Goal: Find specific page/section: Find specific page/section

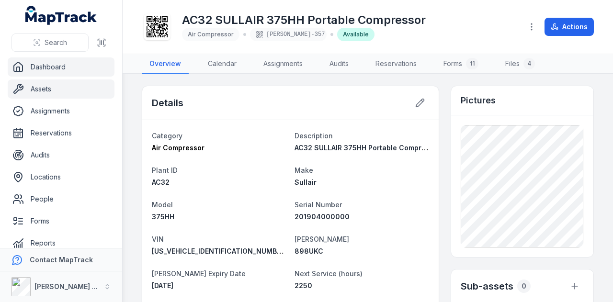
click at [82, 66] on link "Dashboard" at bounding box center [61, 66] width 107 height 19
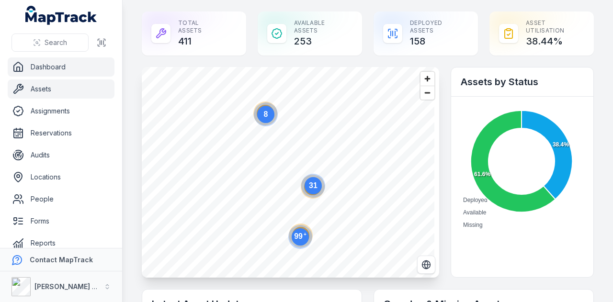
click at [63, 94] on link "Assets" at bounding box center [61, 88] width 107 height 19
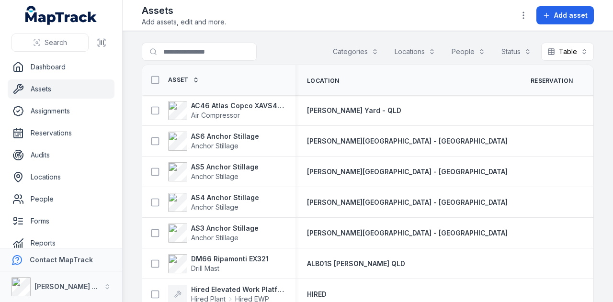
click at [342, 53] on button "Categories" at bounding box center [356, 52] width 58 height 18
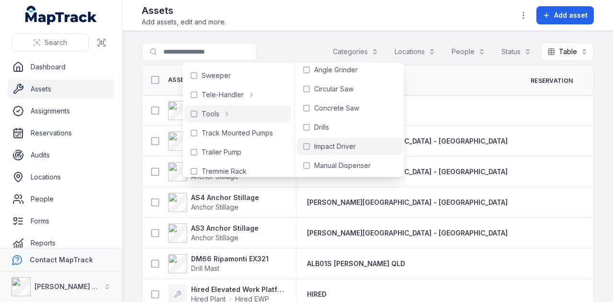
scroll to position [6, 0]
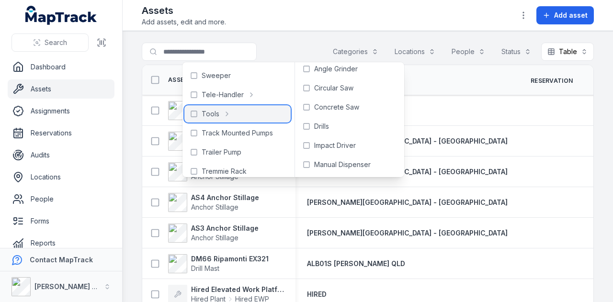
click at [193, 114] on icon at bounding box center [194, 114] width 8 height 8
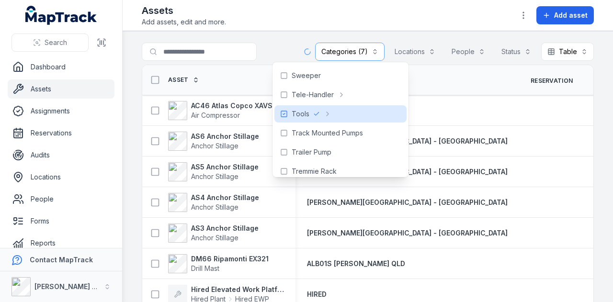
click at [287, 32] on main "**********" at bounding box center [368, 166] width 490 height 271
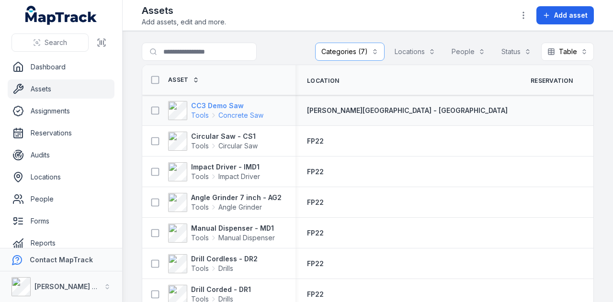
click at [235, 104] on strong "CC3 Demo Saw" at bounding box center [227, 106] width 72 height 10
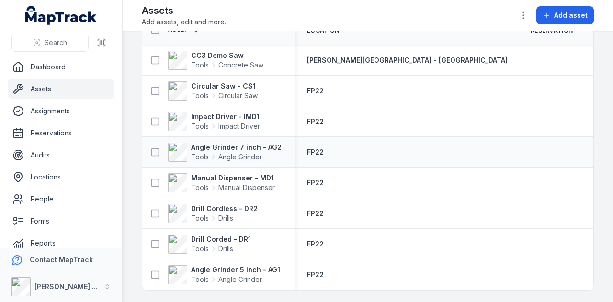
scroll to position [53, 0]
click at [227, 84] on strong "Circular Saw - CS1" at bounding box center [224, 86] width 67 height 10
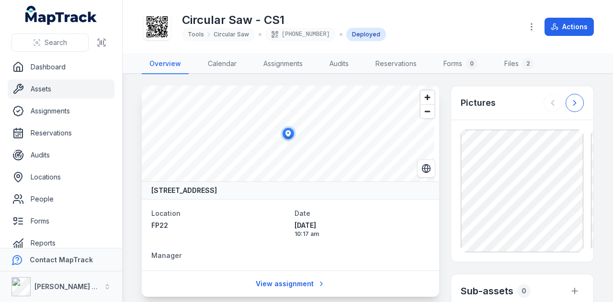
click at [571, 105] on icon at bounding box center [575, 103] width 10 height 10
click at [543, 109] on button at bounding box center [552, 103] width 18 height 18
click at [569, 95] on button at bounding box center [574, 103] width 18 height 18
click at [550, 107] on icon at bounding box center [553, 103] width 10 height 10
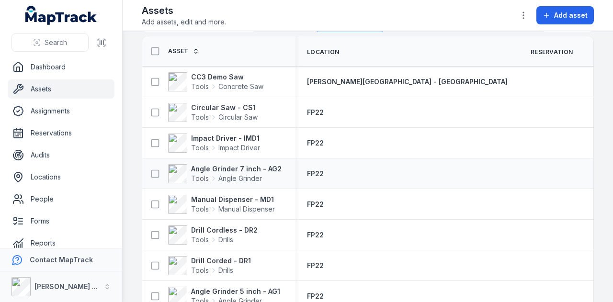
scroll to position [53, 0]
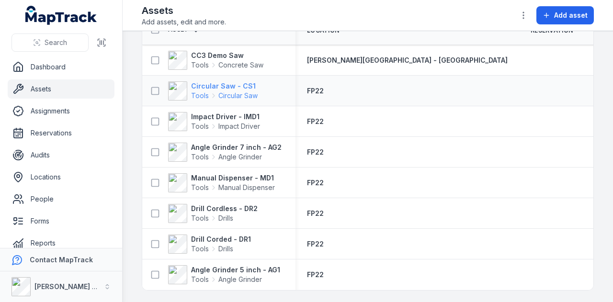
click at [250, 83] on strong "Circular Saw - CS1" at bounding box center [224, 86] width 67 height 10
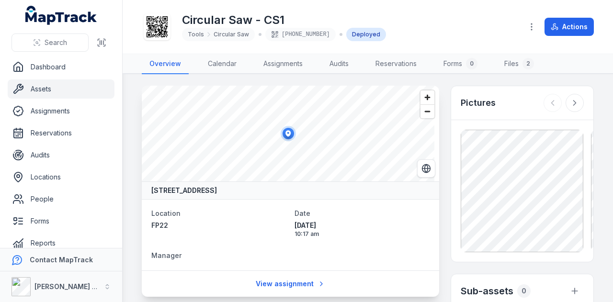
click at [48, 90] on link "Assets" at bounding box center [61, 88] width 107 height 19
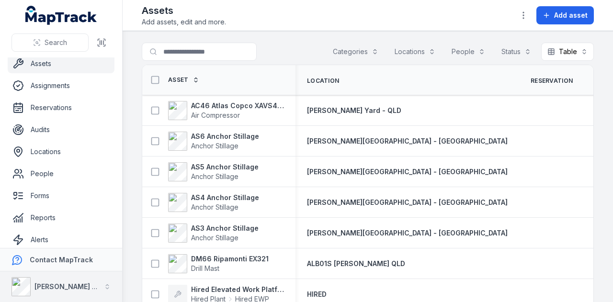
scroll to position [54, 0]
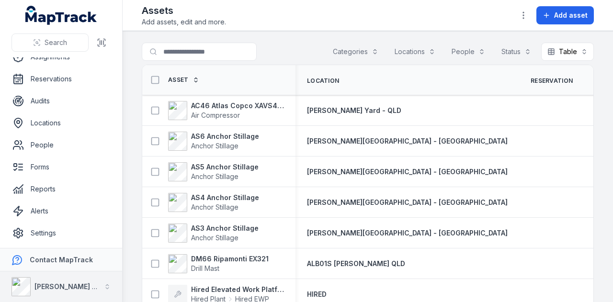
click at [116, 291] on button "[PERSON_NAME] Group" at bounding box center [61, 286] width 122 height 31
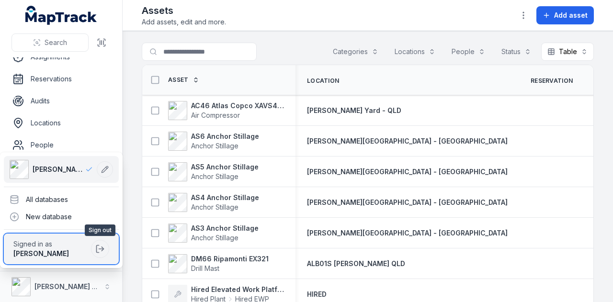
click at [104, 257] on div at bounding box center [100, 249] width 18 height 18
